Goal: Information Seeking & Learning: Learn about a topic

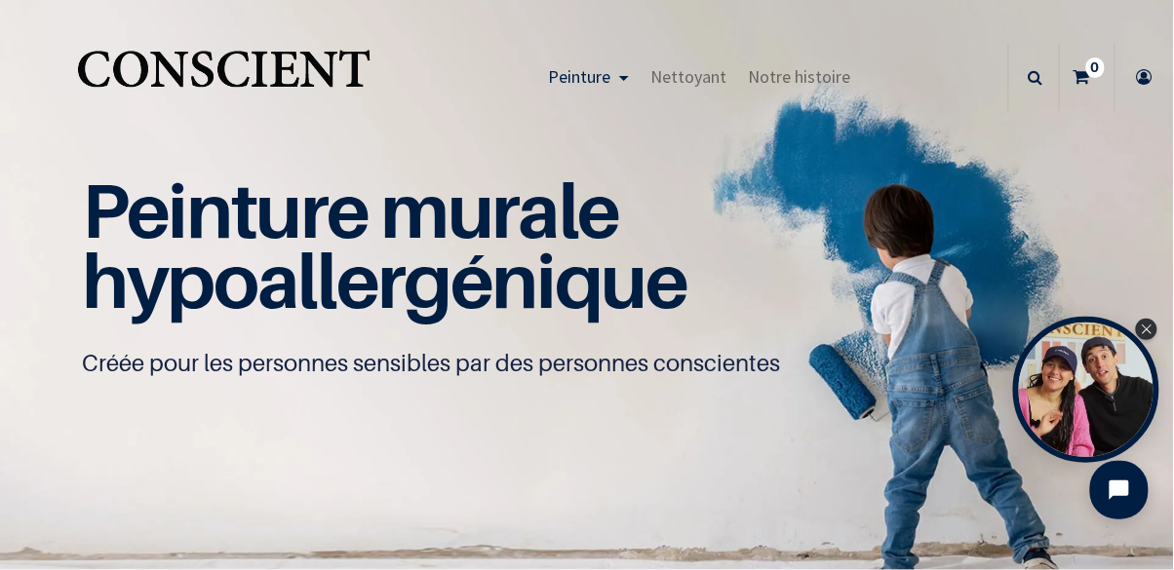
click at [597, 67] on span "Peinture" at bounding box center [579, 76] width 62 height 22
click at [616, 89] on link "Peinture" at bounding box center [588, 77] width 102 height 68
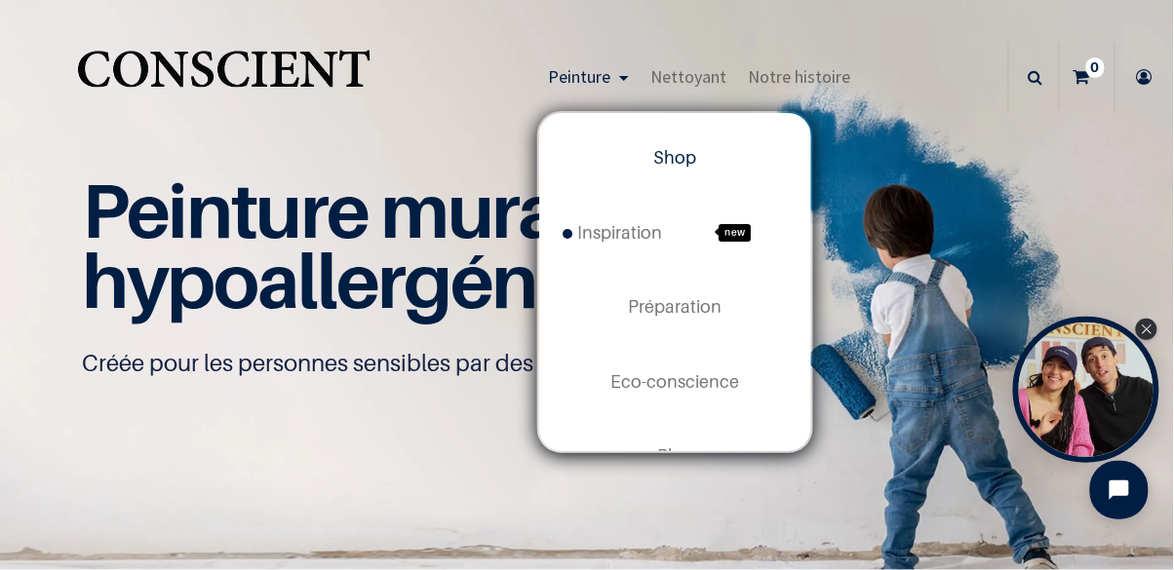
click at [926, 325] on div "Peinture murale hypoallergénique Créée pour les personnes sensibles par des per…" at bounding box center [587, 277] width 1010 height 203
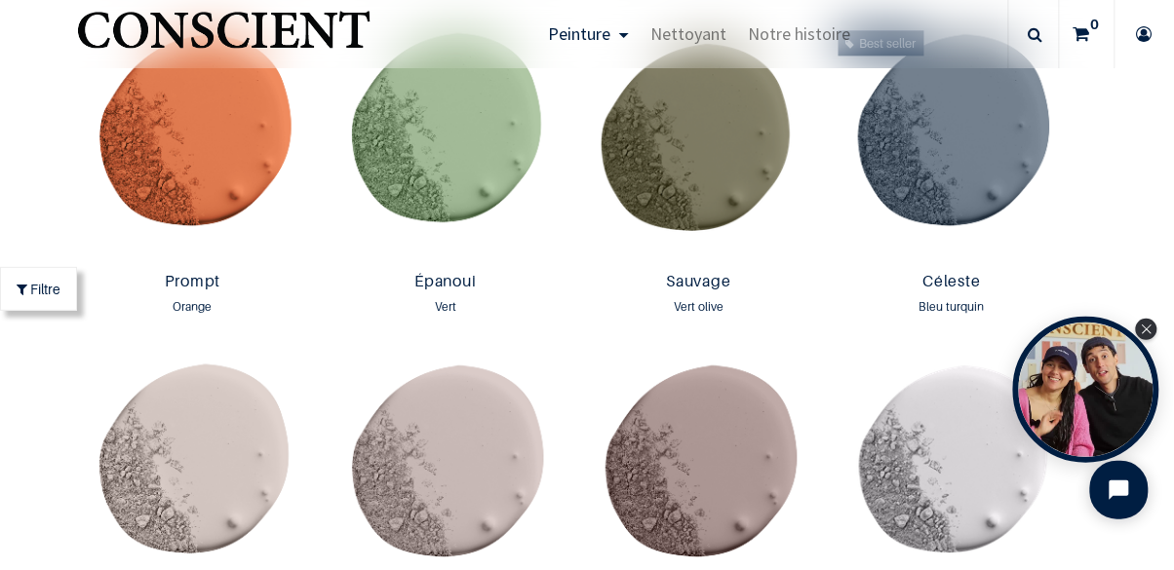
scroll to position [2711, 0]
click at [972, 175] on img at bounding box center [953, 143] width 244 height 242
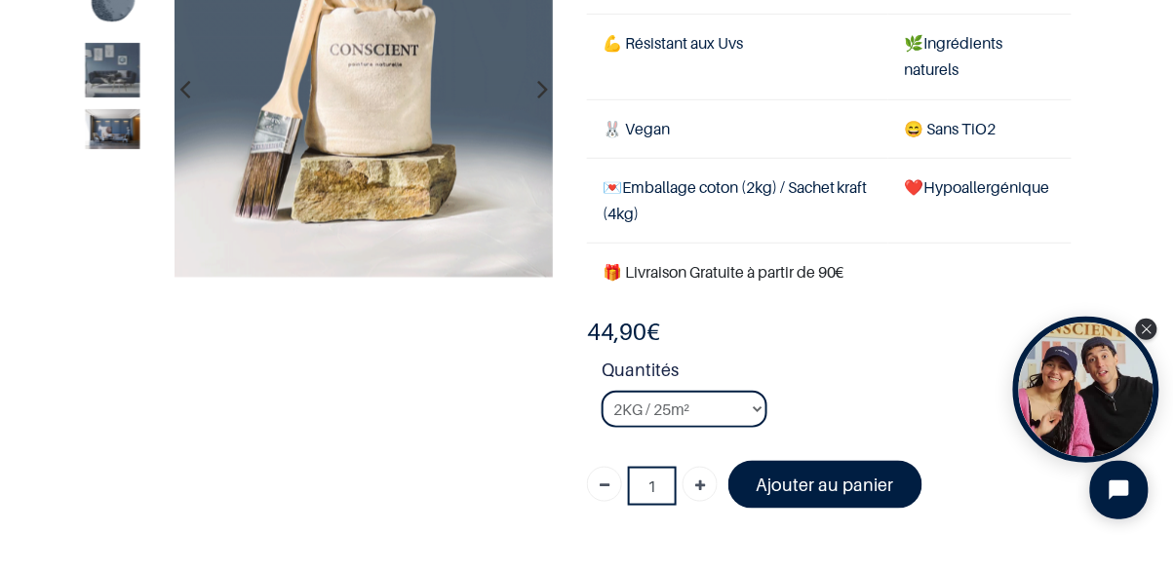
scroll to position [202, 0]
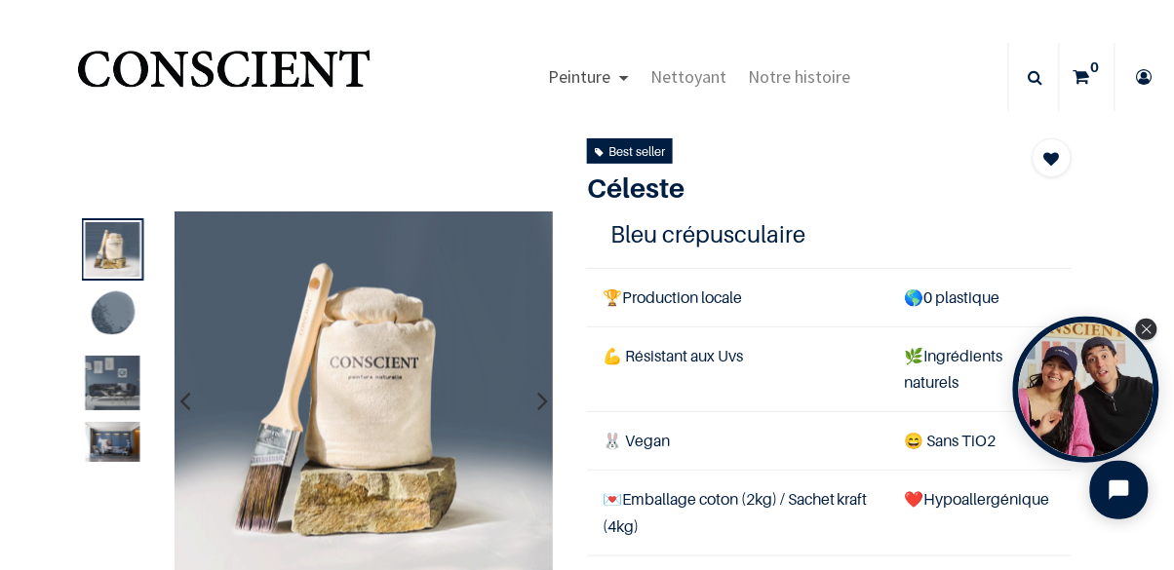
click at [603, 62] on link "Peinture" at bounding box center [588, 77] width 102 height 68
click at [599, 75] on span "Peinture" at bounding box center [579, 76] width 62 height 22
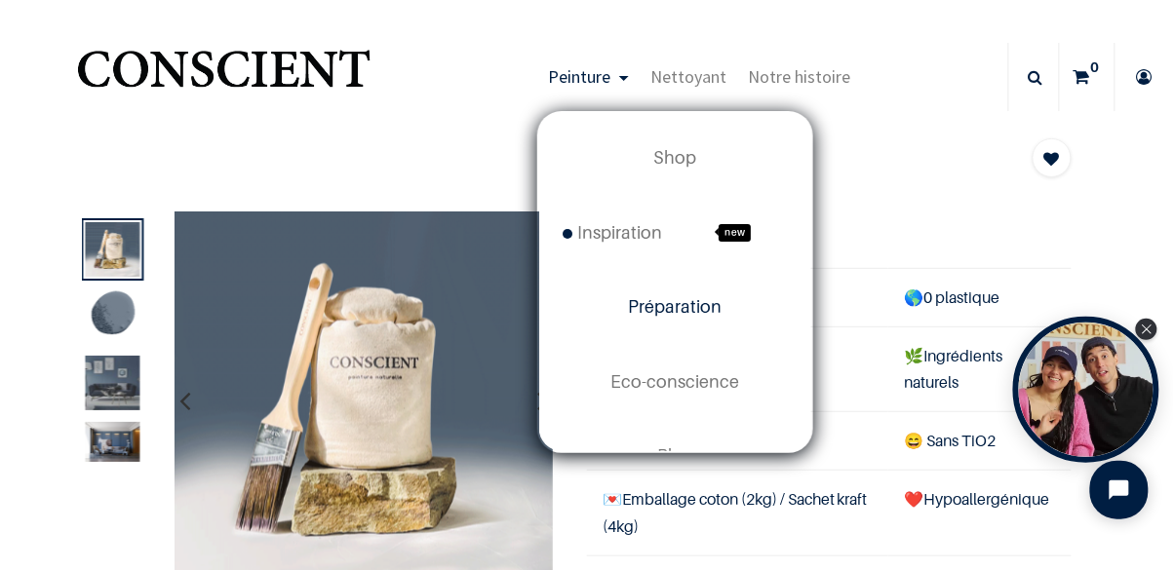
click at [684, 295] on link "Préparation" at bounding box center [675, 307] width 272 height 74
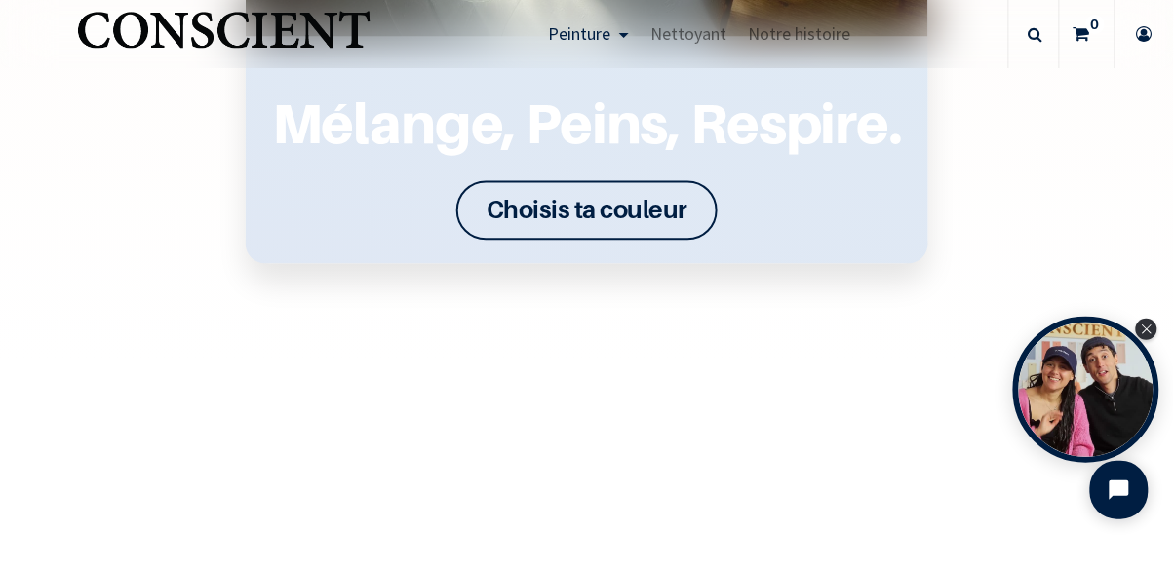
scroll to position [2393, 0]
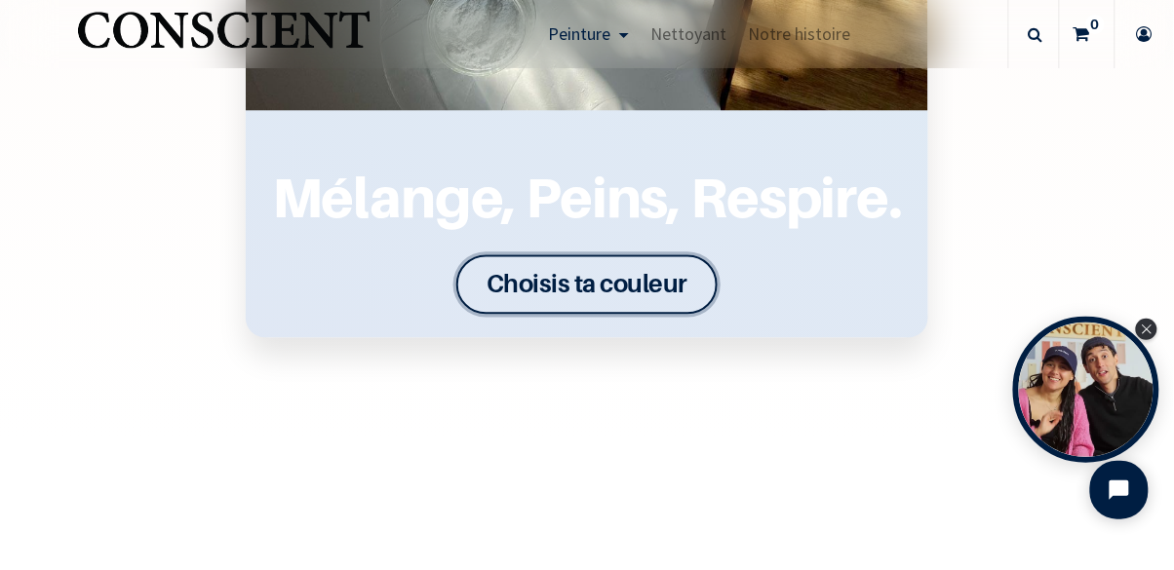
click at [642, 285] on font "Choisis ta couleur" at bounding box center [586, 284] width 201 height 30
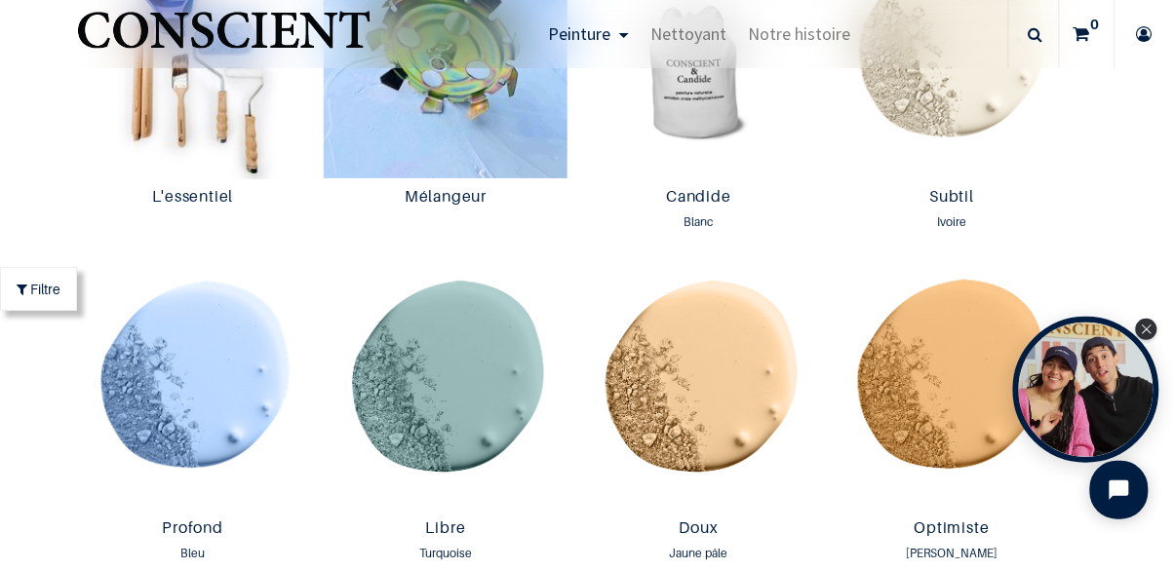
scroll to position [1143, 0]
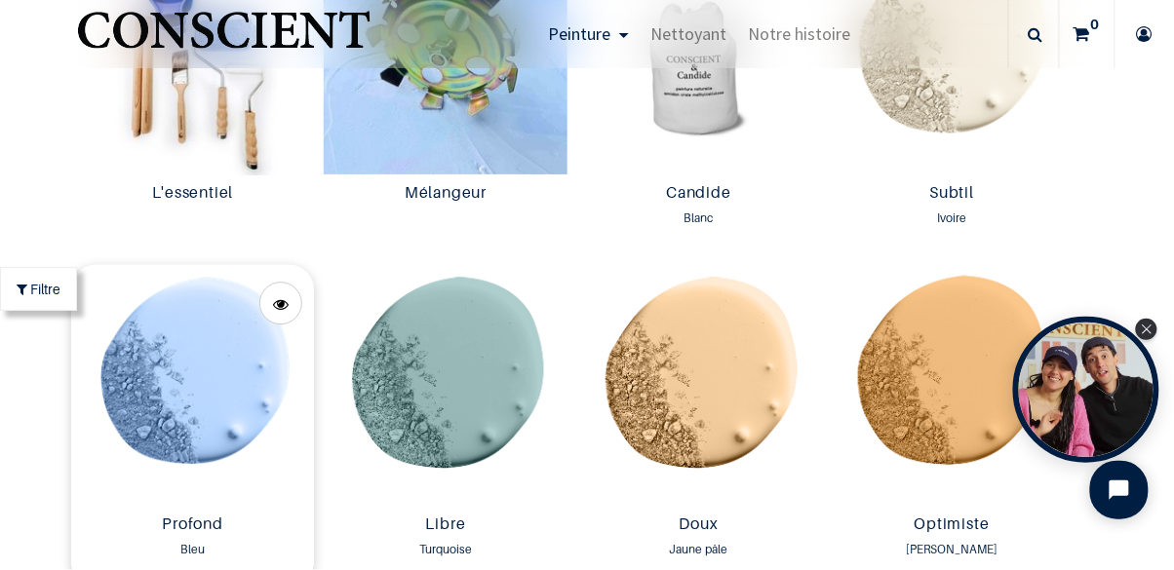
click at [187, 410] on img at bounding box center [193, 386] width 244 height 242
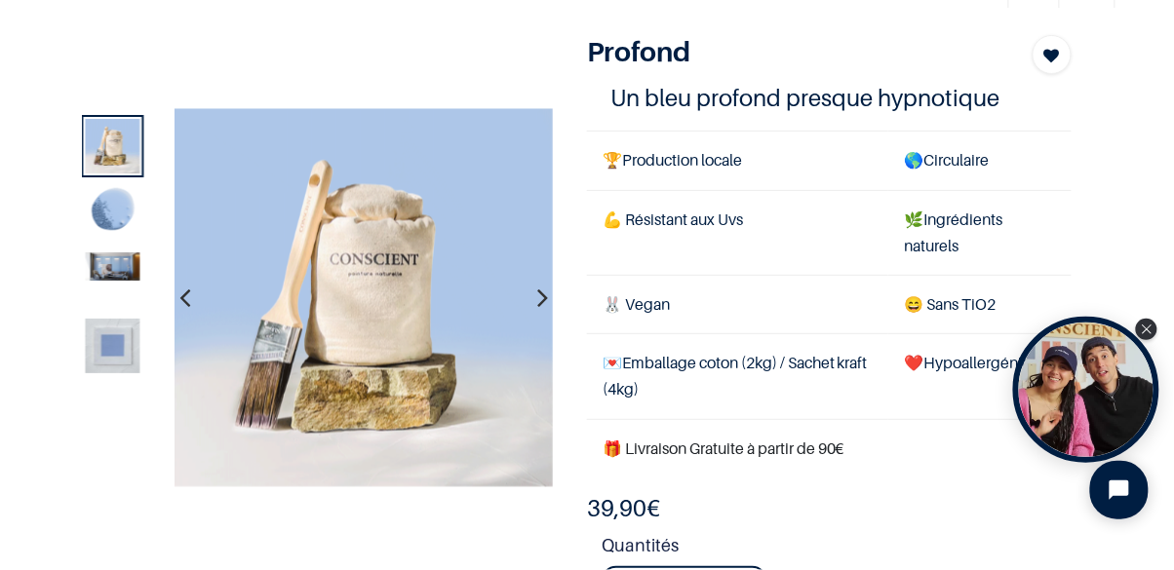
scroll to position [112, 0]
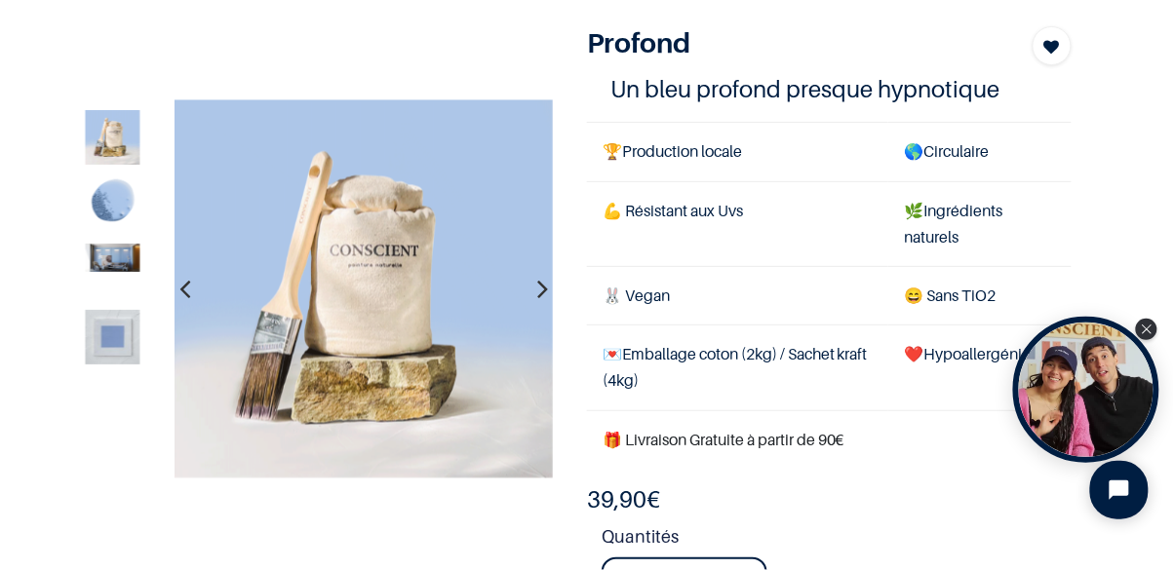
click at [541, 293] on icon "button" at bounding box center [542, 289] width 11 height 53
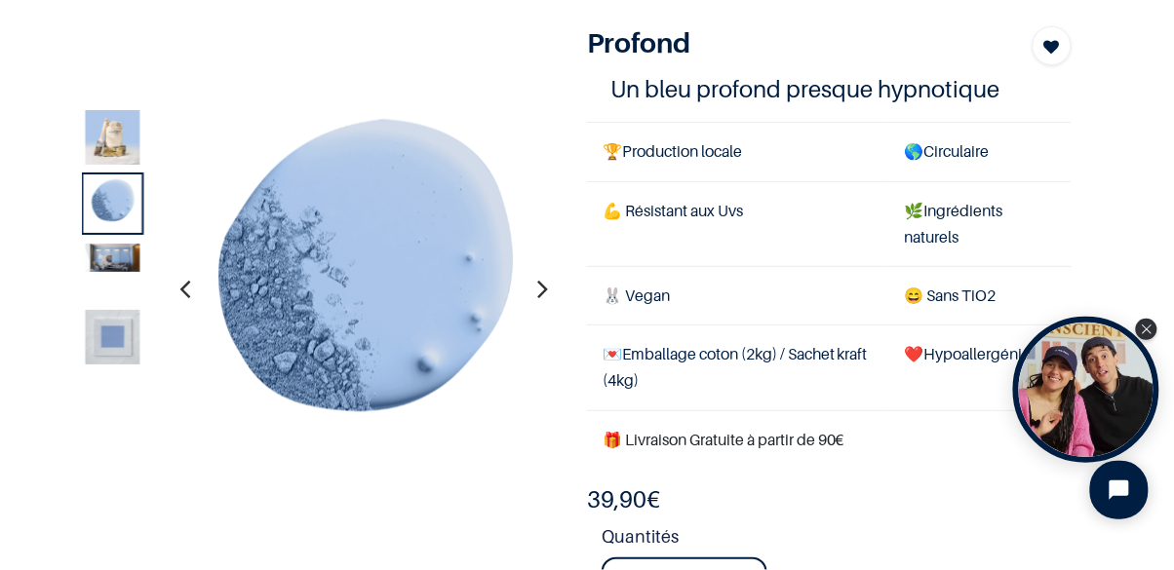
click at [530, 290] on button "button" at bounding box center [542, 289] width 30 height 72
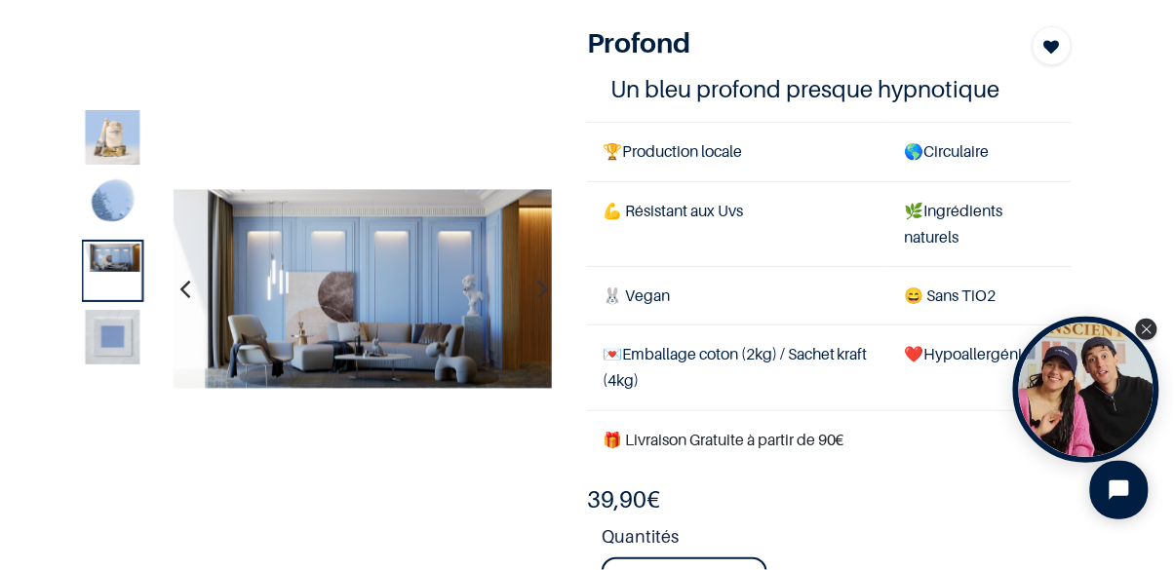
click at [528, 288] on button "button" at bounding box center [542, 289] width 30 height 72
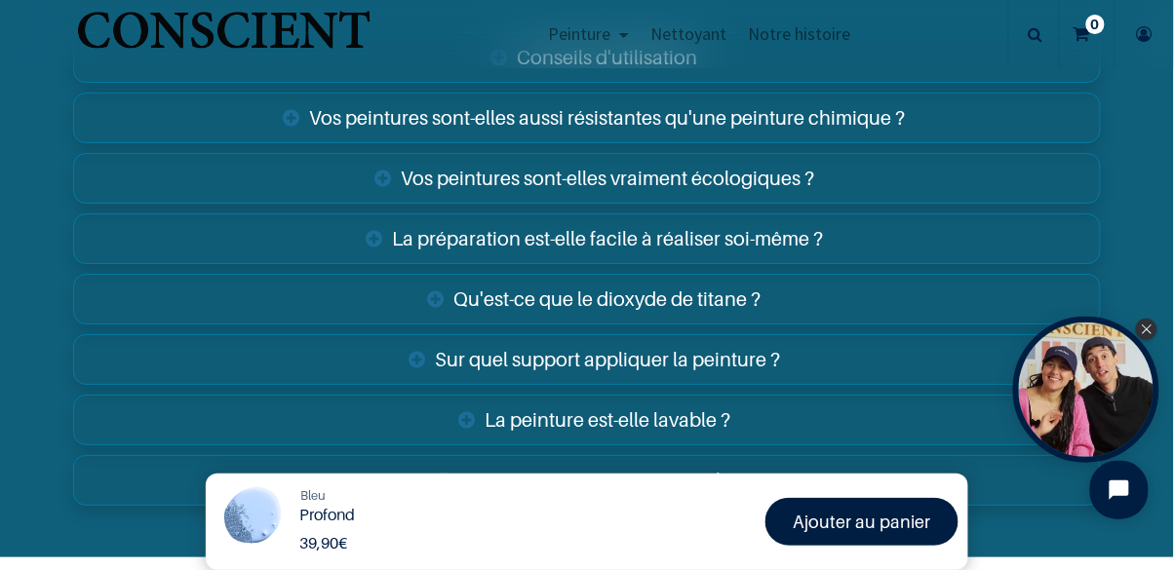
scroll to position [3098, 0]
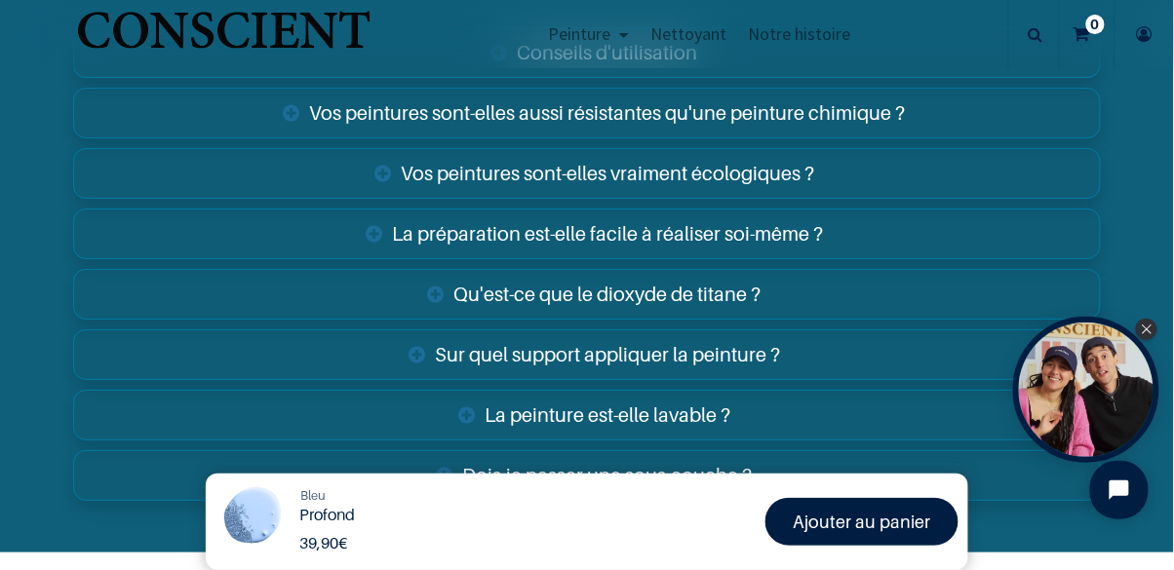
click at [866, 343] on link "Sur quel support appliquer la peinture ?" at bounding box center [587, 355] width 1028 height 51
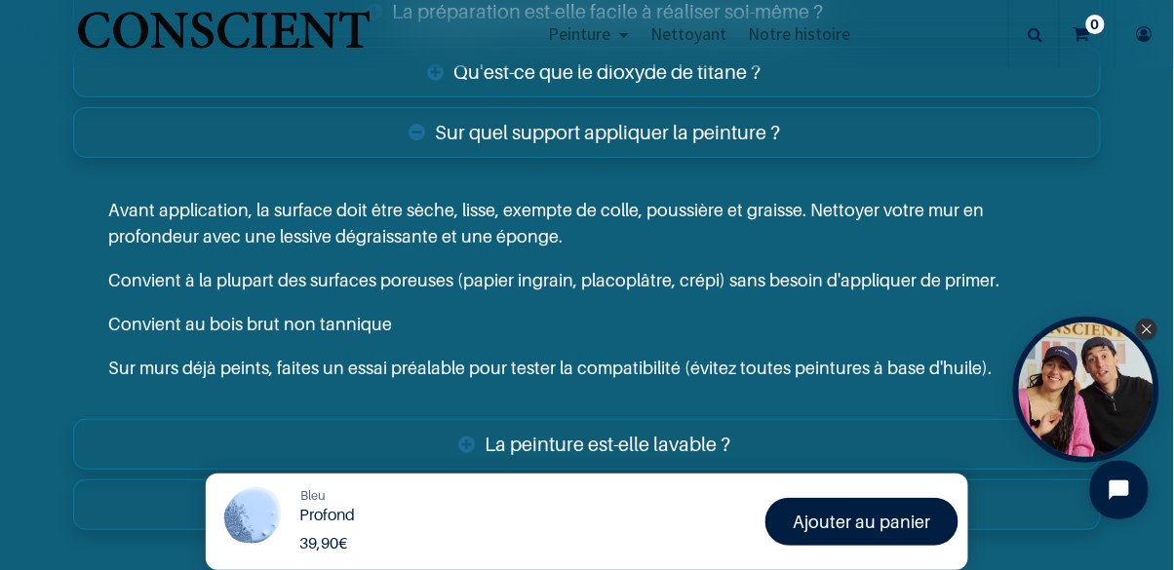
scroll to position [3320, 0]
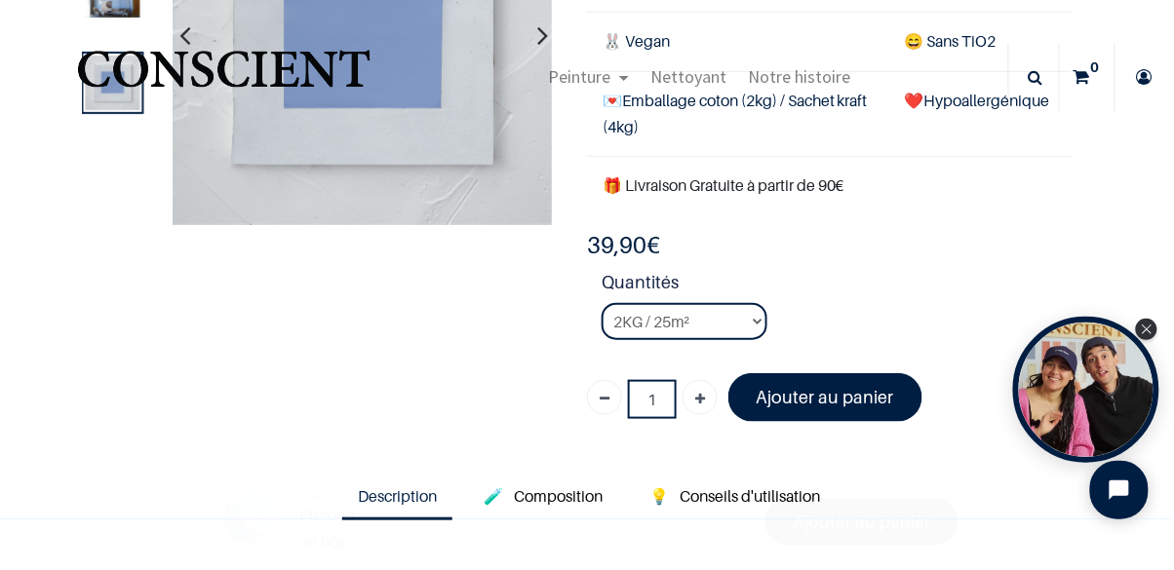
scroll to position [244, 0]
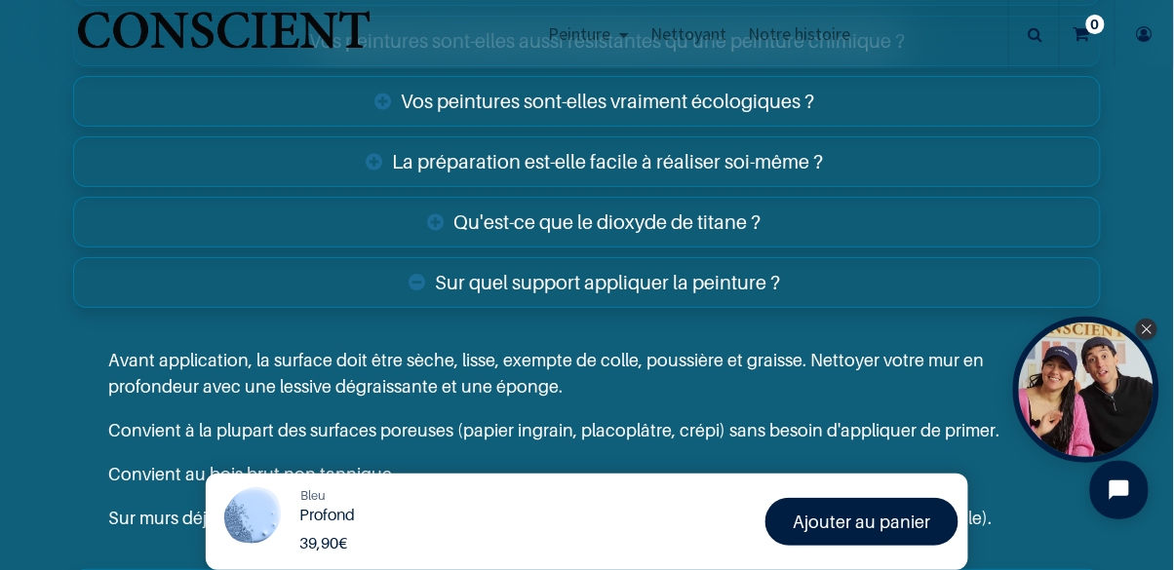
scroll to position [3171, 0]
click at [850, 292] on link "Sur quel support appliquer la peinture ?" at bounding box center [587, 281] width 1028 height 51
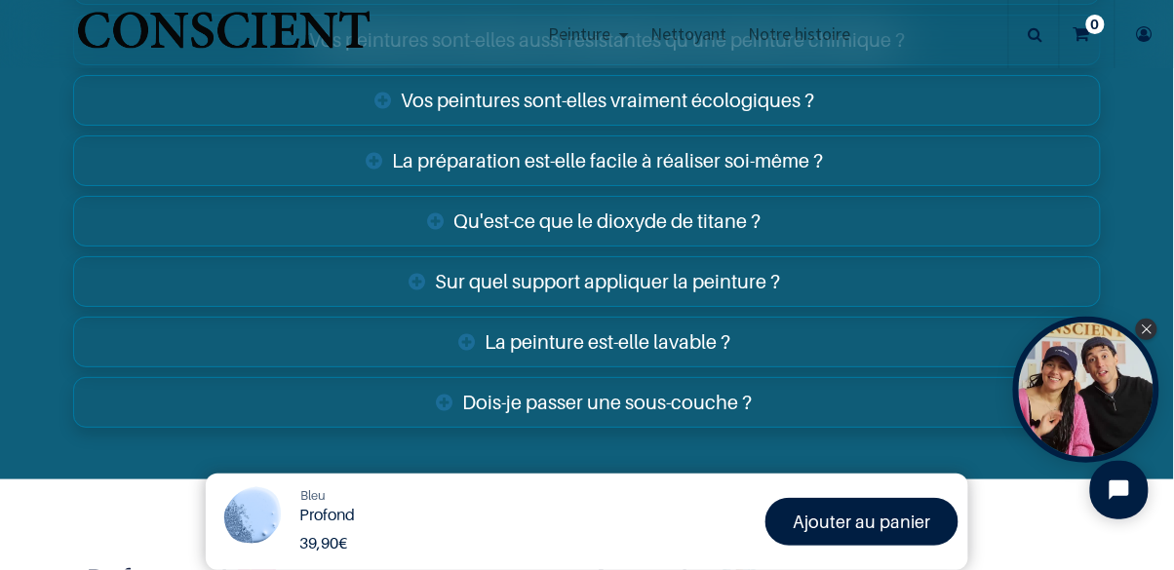
click at [857, 284] on link "Sur quel support appliquer la peinture ?" at bounding box center [587, 281] width 1028 height 51
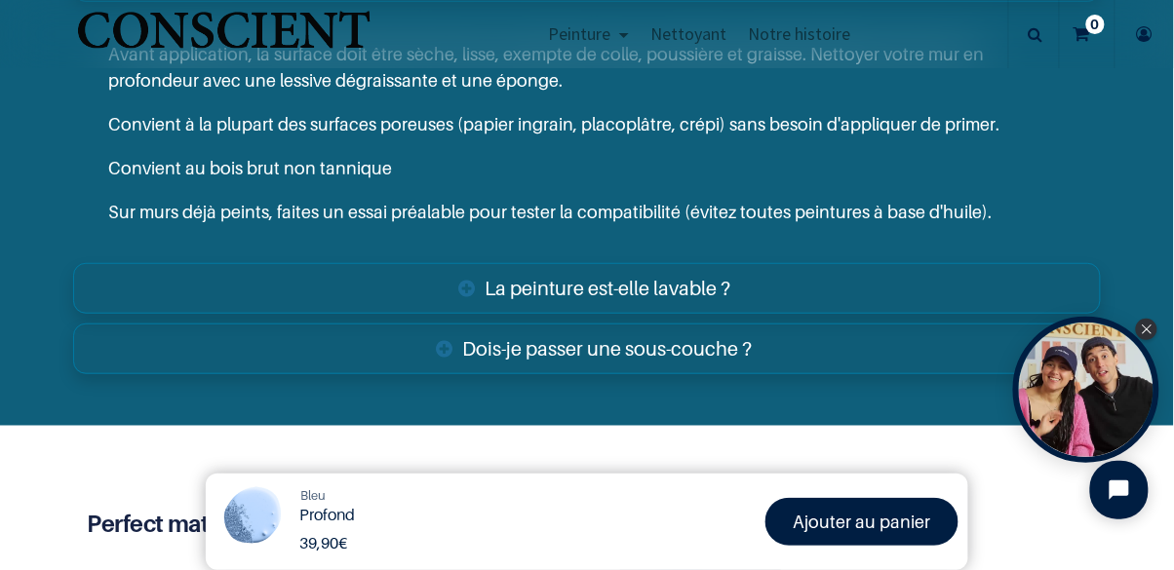
scroll to position [3473, 0]
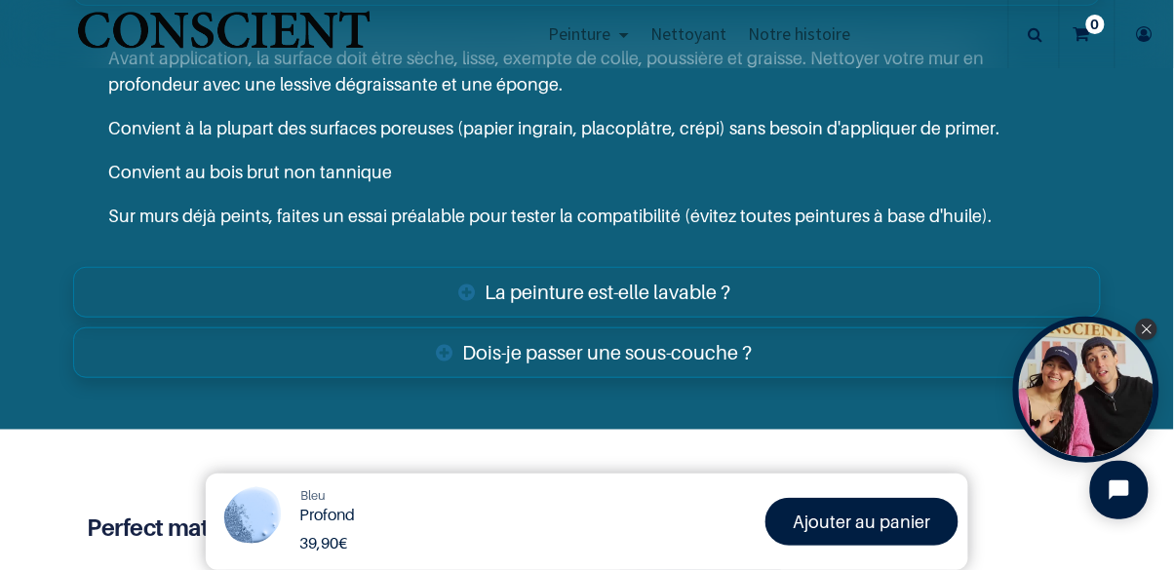
click at [808, 359] on link "Dois-je passer une sous-couche ?" at bounding box center [587, 353] width 1028 height 51
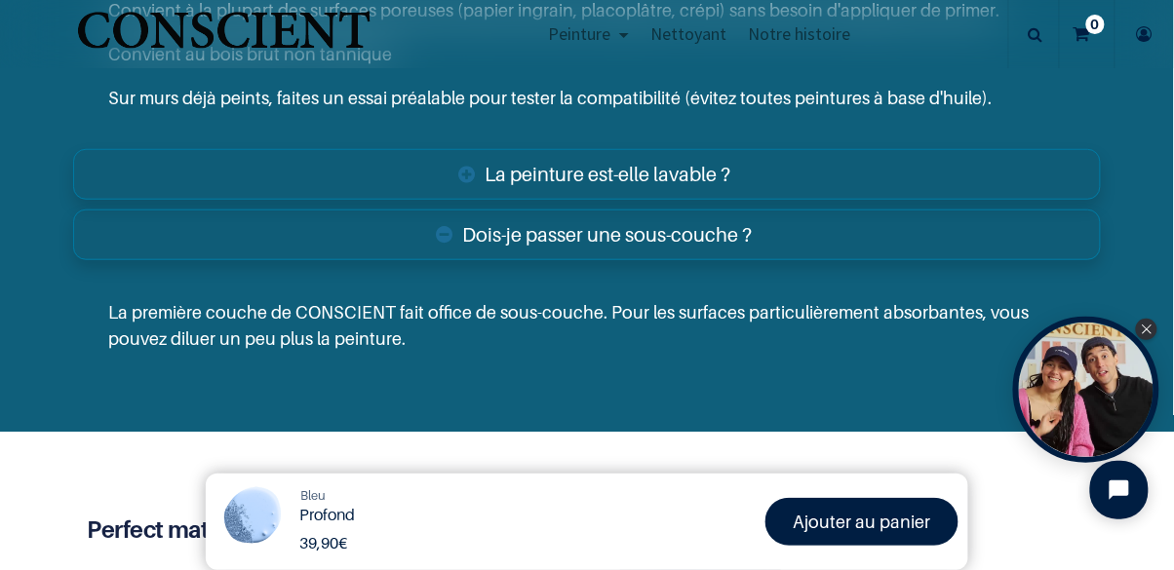
scroll to position [3598, 0]
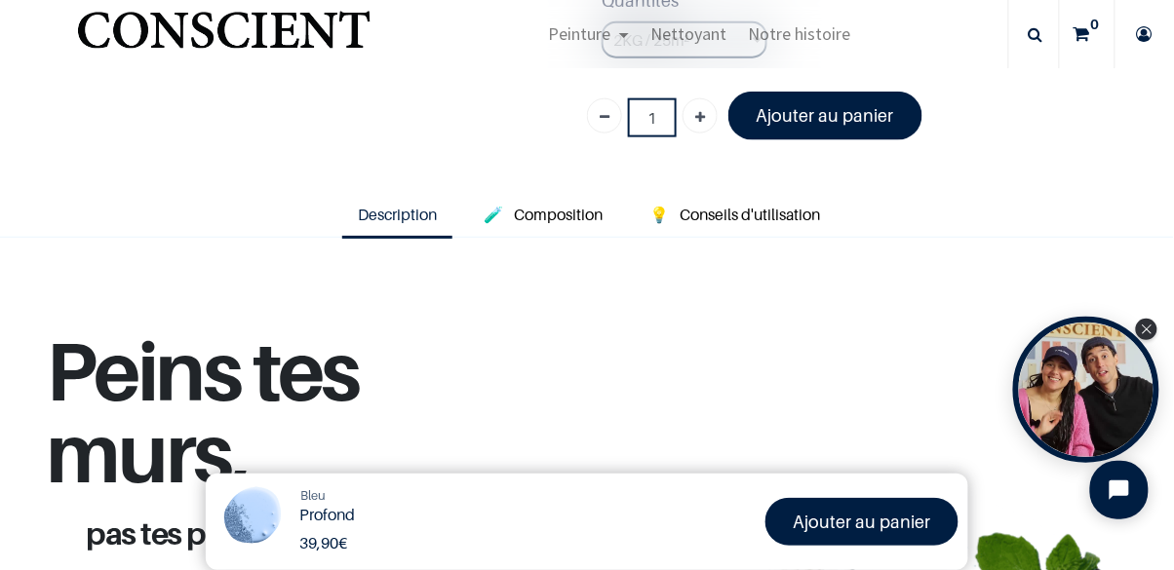
scroll to position [245, 0]
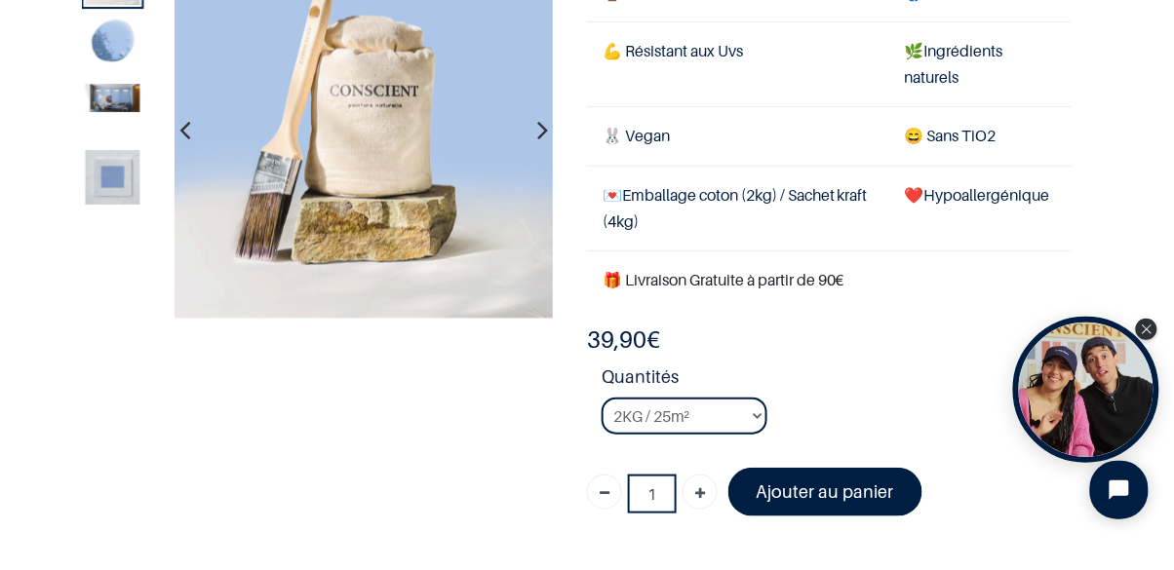
scroll to position [156, 0]
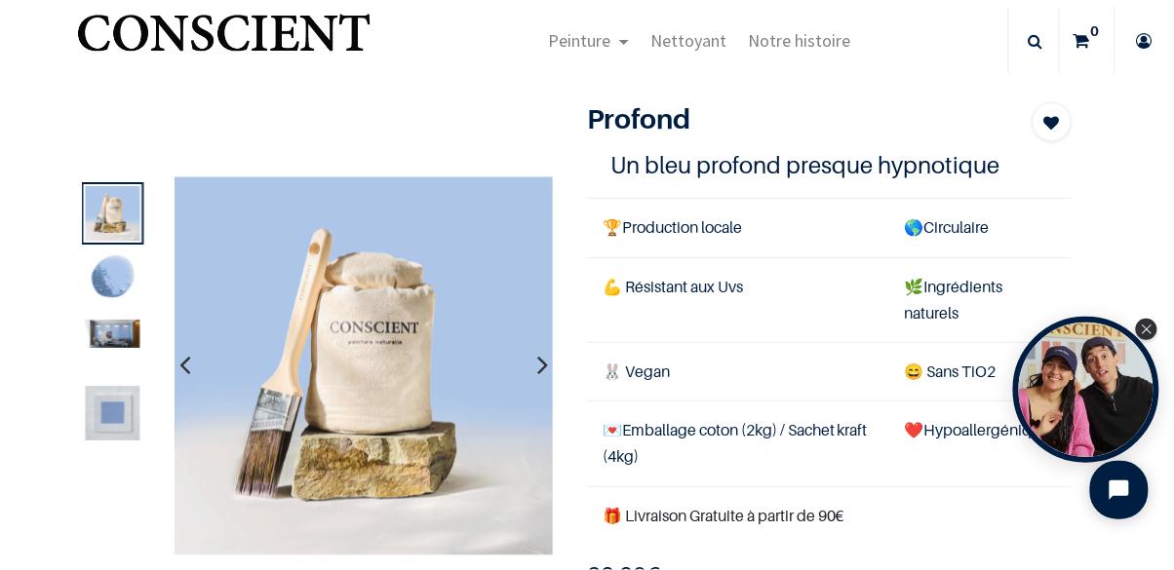
scroll to position [45, 0]
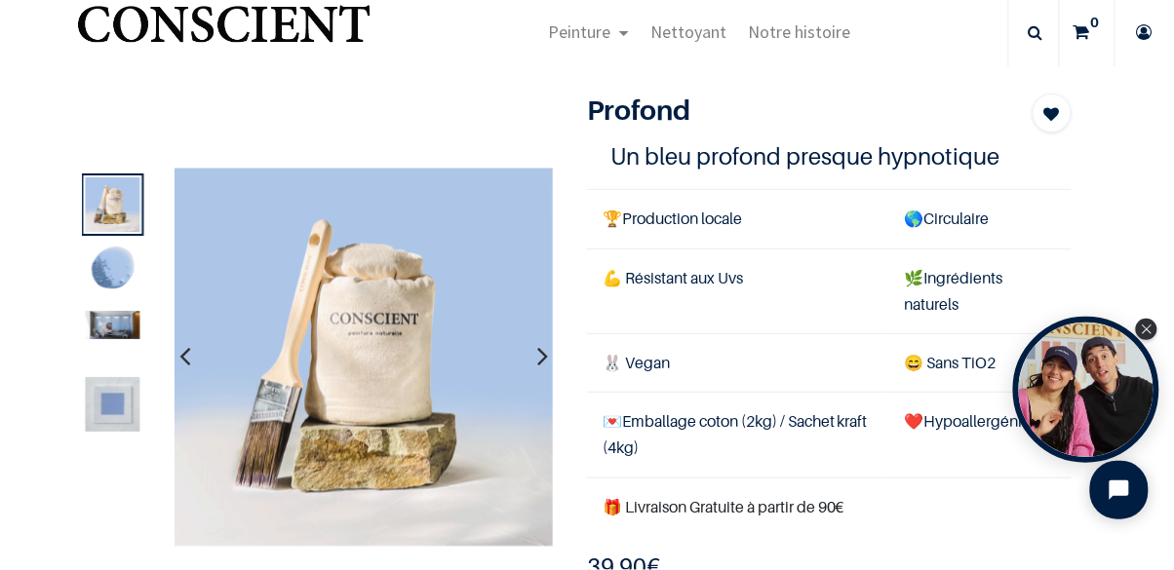
click at [116, 266] on img at bounding box center [113, 271] width 55 height 55
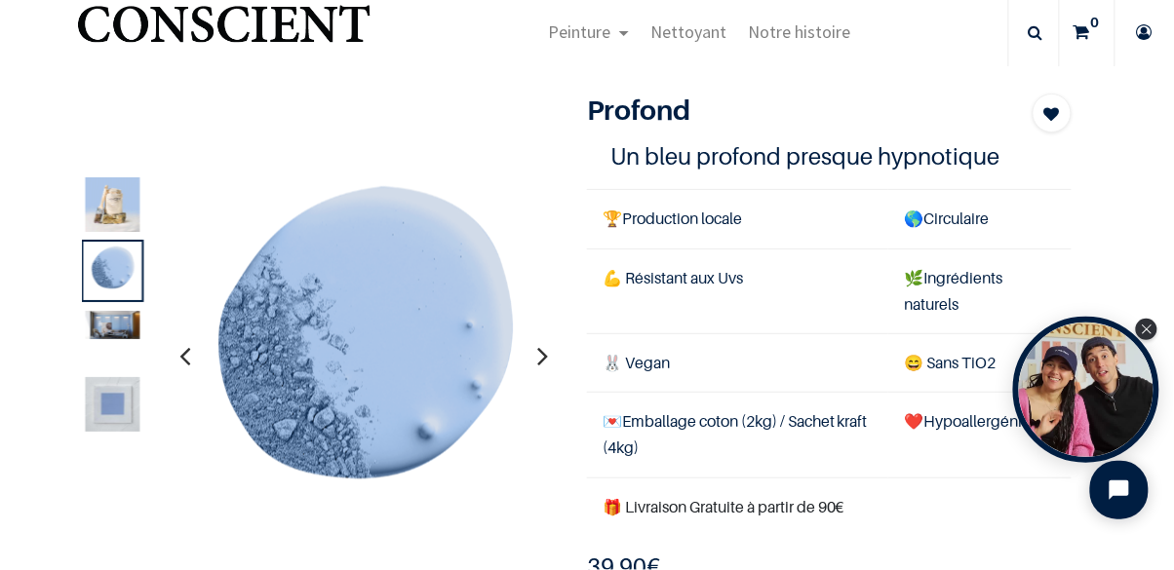
click at [101, 386] on img at bounding box center [113, 404] width 55 height 55
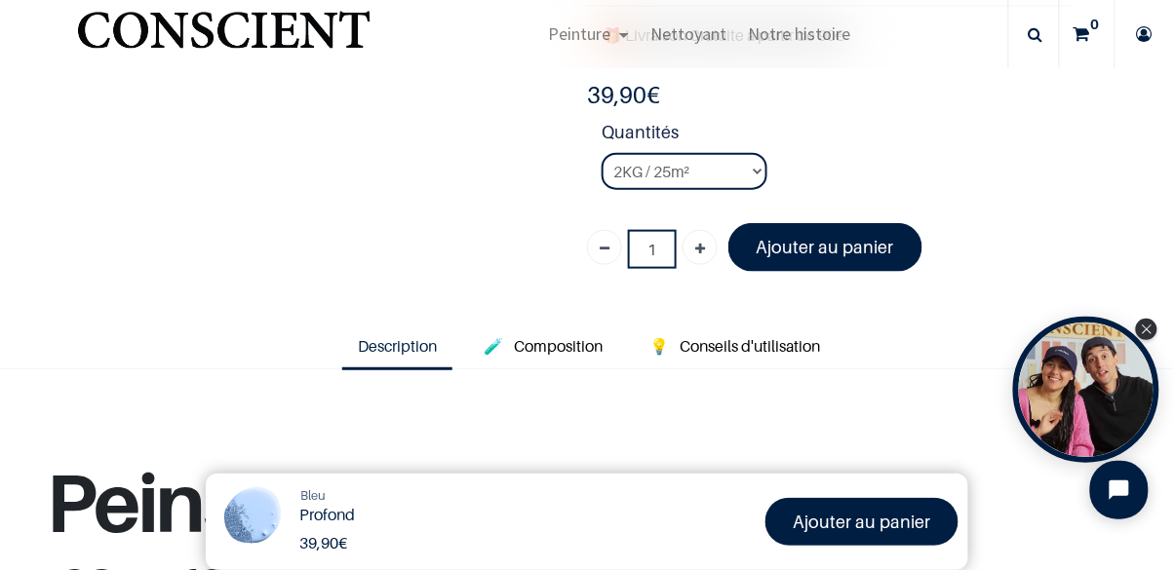
scroll to position [306, 0]
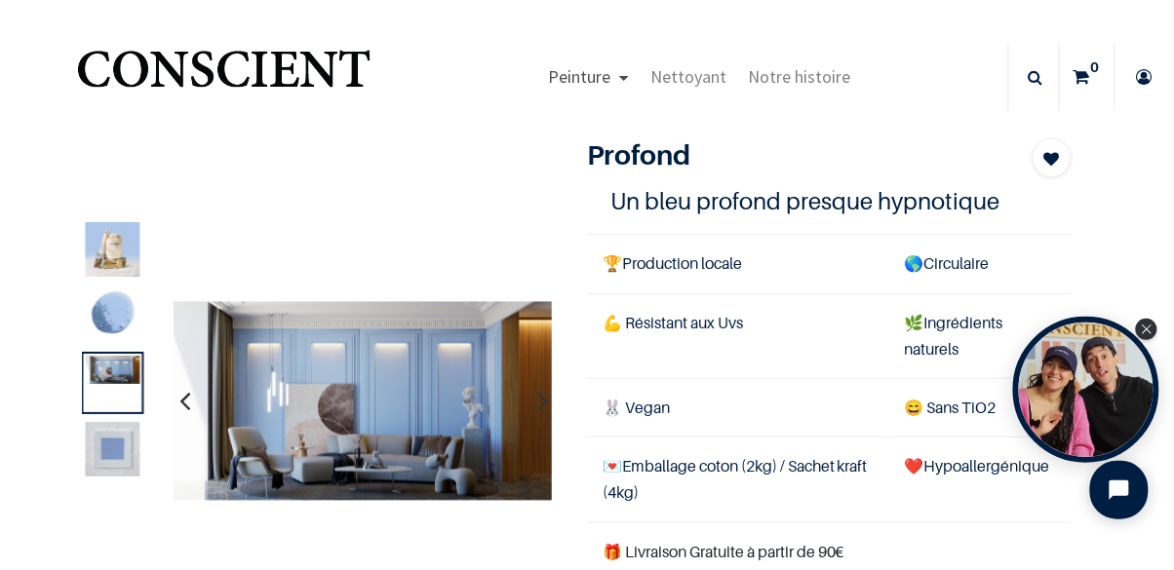
click at [616, 74] on link "Peinture" at bounding box center [588, 77] width 102 height 68
click at [619, 72] on link "Peinture" at bounding box center [588, 77] width 102 height 68
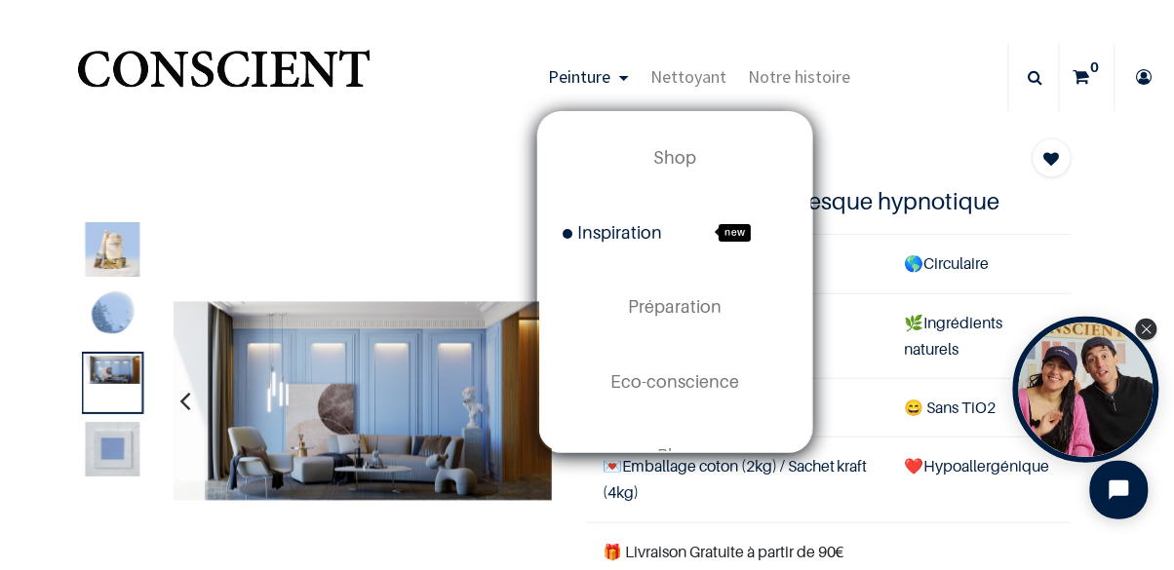
click at [632, 233] on span "Inspiration" at bounding box center [612, 232] width 99 height 20
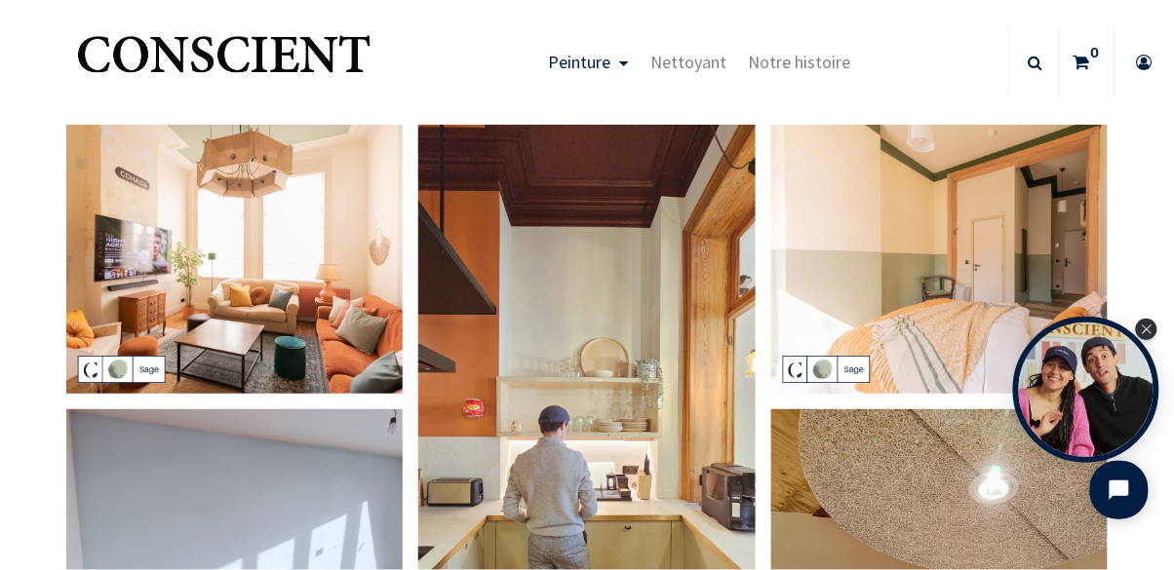
scroll to position [17, 0]
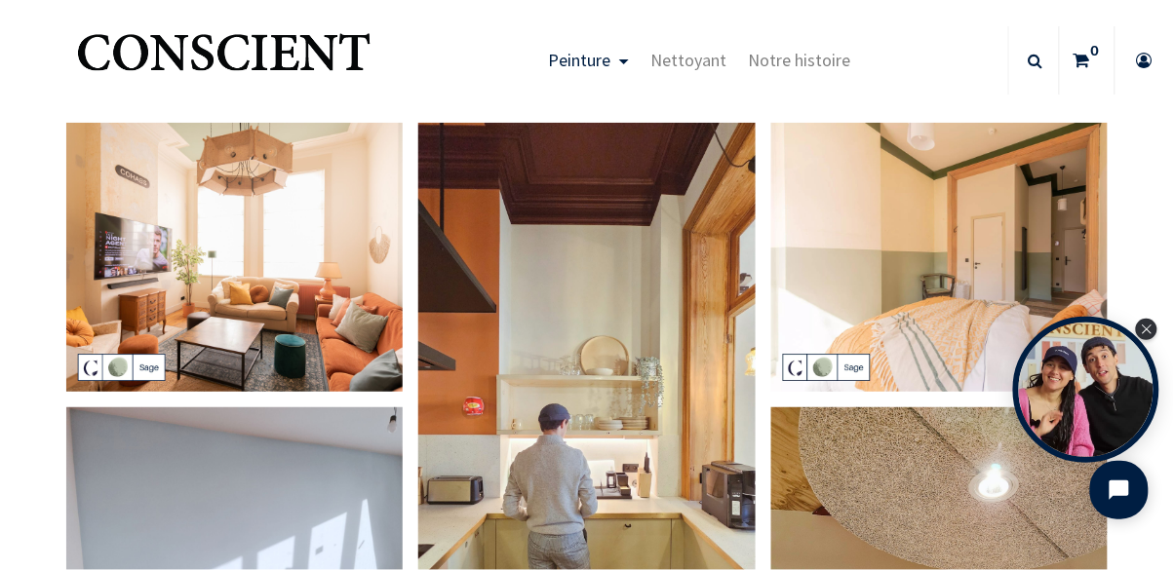
click at [608, 76] on link "Peinture" at bounding box center [588, 60] width 102 height 68
click at [610, 58] on span "Peinture" at bounding box center [579, 60] width 62 height 22
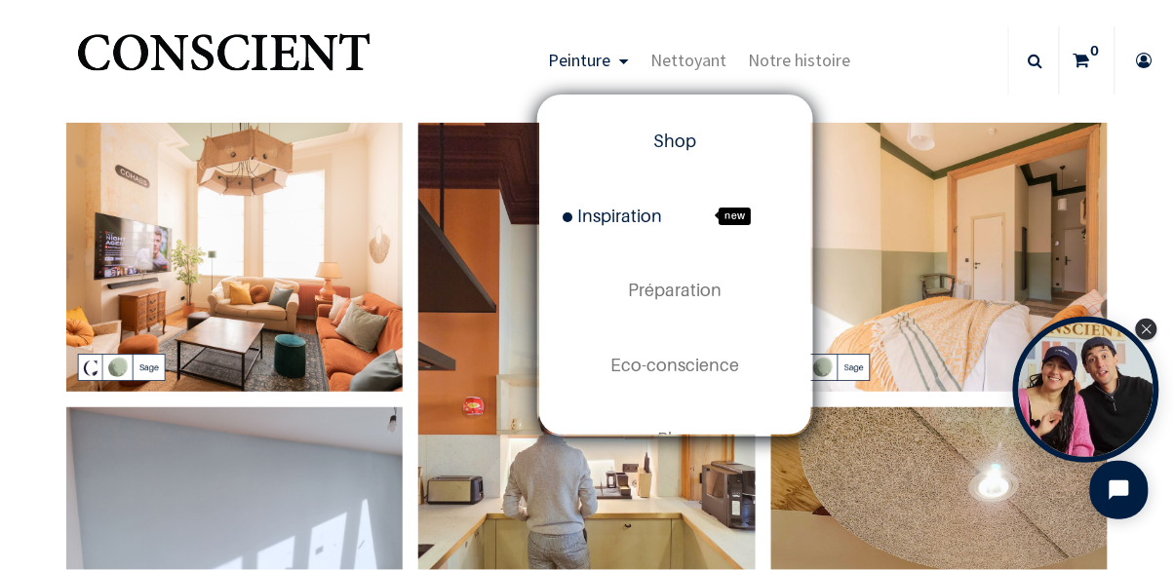
click at [688, 140] on span "Shop" at bounding box center [674, 141] width 43 height 20
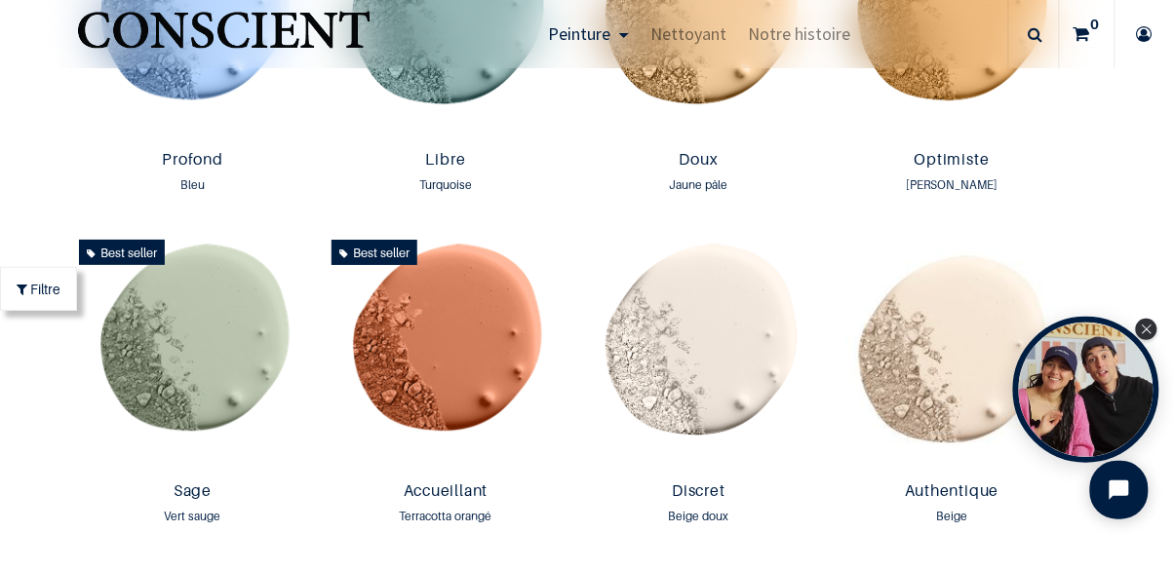
scroll to position [1510, 0]
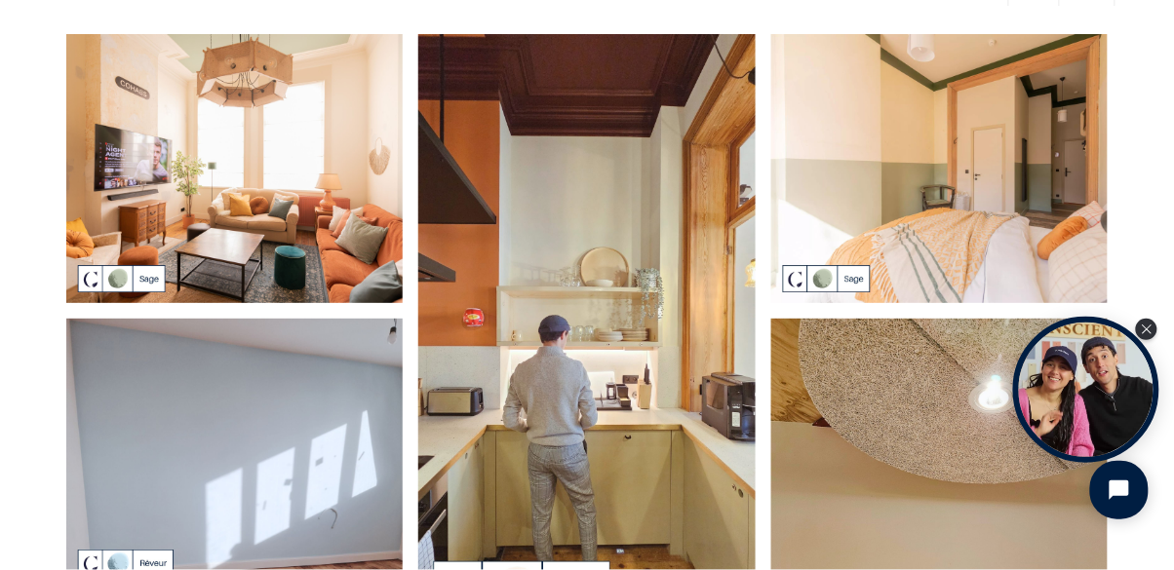
scroll to position [104, 0]
